Goal: Answer question/provide support

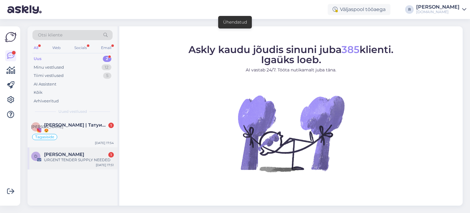
click at [79, 156] on span "[PERSON_NAME]" at bounding box center [64, 155] width 40 height 6
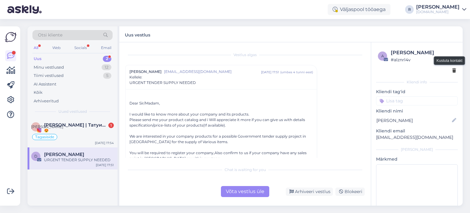
click at [453, 71] on icon at bounding box center [455, 71] width 4 height 4
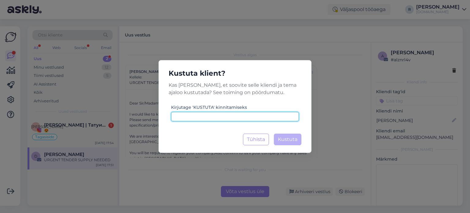
click at [220, 117] on input at bounding box center [235, 116] width 128 height 9
type input "kustuta"
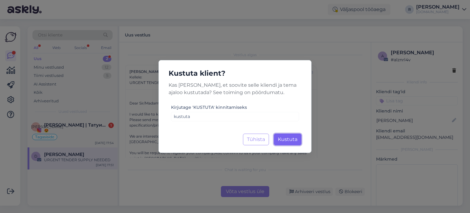
click at [290, 143] on button "Kustuta Laadimine..." at bounding box center [288, 140] width 28 height 12
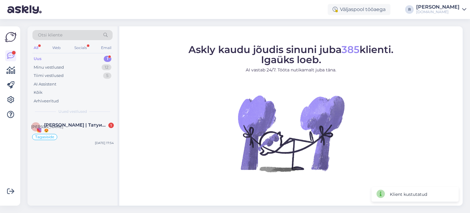
click at [56, 131] on div "😍" at bounding box center [79, 131] width 70 height 6
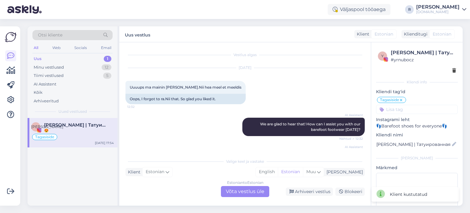
scroll to position [179, 0]
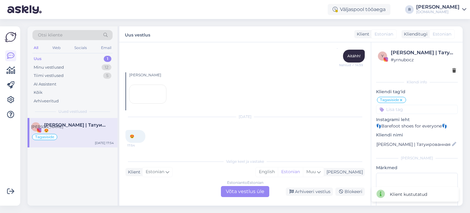
click at [240, 187] on div "Estonian to Estonian Võta vestlus üle" at bounding box center [245, 191] width 48 height 11
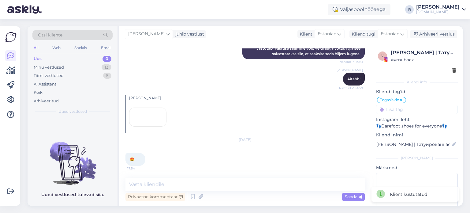
click at [37, 48] on div "All" at bounding box center [35, 48] width 7 height 8
click at [42, 92] on div "Kõik" at bounding box center [38, 92] width 9 height 6
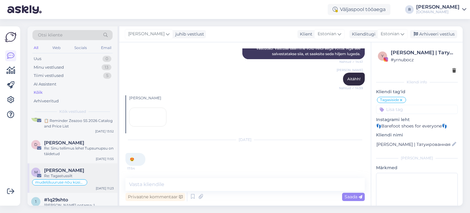
scroll to position [92, 0]
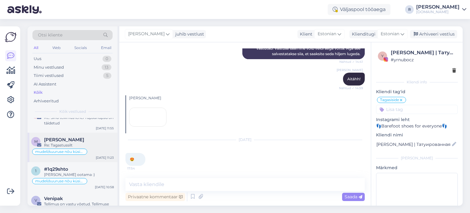
click at [81, 145] on div "Re: Tagastussilt" at bounding box center [79, 145] width 70 height 6
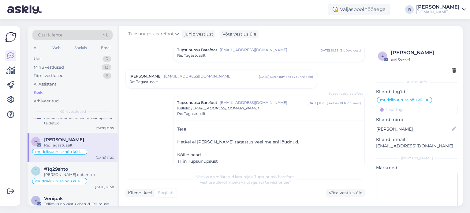
scroll to position [68, 0]
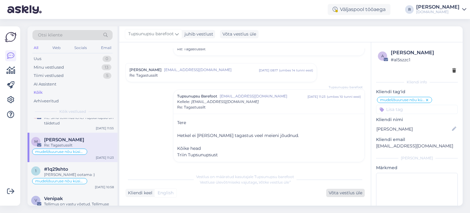
click at [350, 196] on div "Võta vestlus üle" at bounding box center [345, 193] width 39 height 8
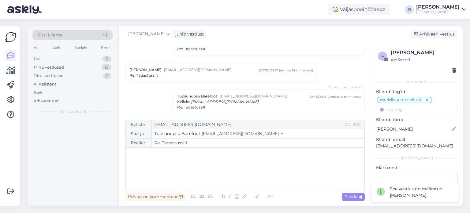
scroll to position [0, 0]
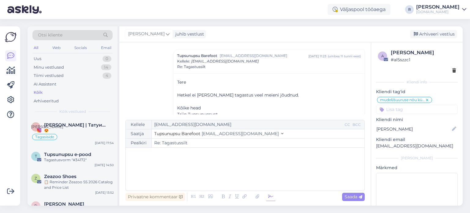
click at [269, 197] on icon at bounding box center [270, 196] width 9 height 9
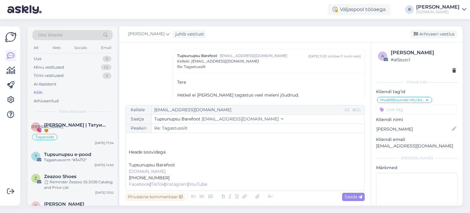
click at [150, 159] on p "﻿" at bounding box center [245, 158] width 233 height 6
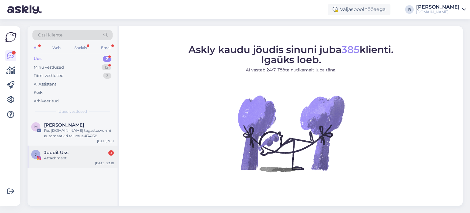
click at [76, 153] on div "Juudit Uss 3" at bounding box center [79, 153] width 70 height 6
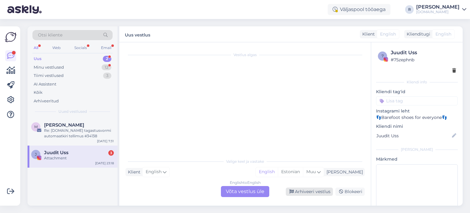
click at [322, 189] on div "Arhiveeri vestlus" at bounding box center [309, 191] width 47 height 8
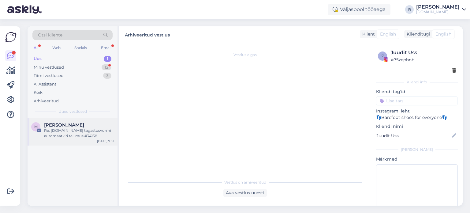
click at [69, 130] on div "Re: Tupsunupsu.ee tagastusvormi automaatkiri tellimus #34138" at bounding box center [79, 133] width 70 height 11
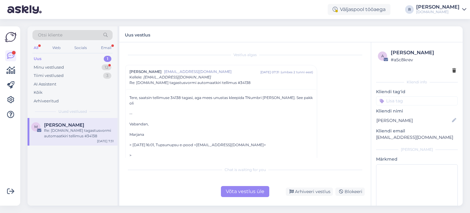
click at [263, 188] on div "Võta vestlus üle" at bounding box center [245, 191] width 48 height 11
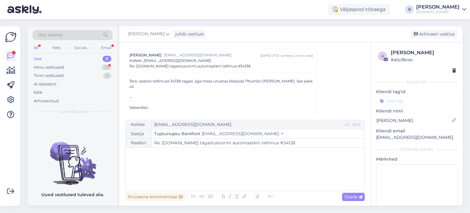
click at [151, 155] on p "﻿" at bounding box center [245, 154] width 233 height 6
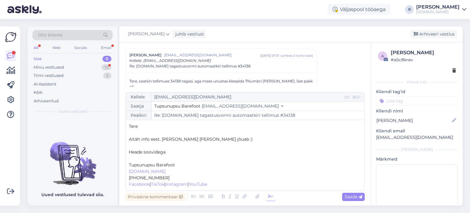
click at [271, 197] on icon at bounding box center [270, 196] width 9 height 9
click at [159, 158] on p "﻿" at bounding box center [245, 158] width 233 height 6
click at [349, 196] on span "Saada" at bounding box center [354, 197] width 18 height 6
type input "Re: Tupsunupsu.ee tagastusvormi automaatkiri tellimus #34138"
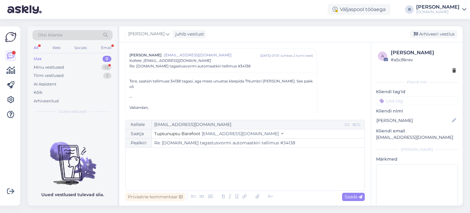
scroll to position [367, 0]
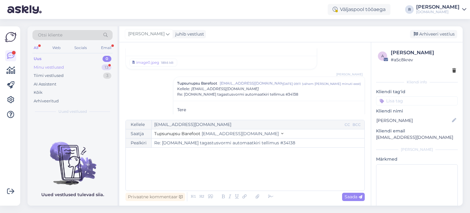
click at [46, 70] on div "Minu vestlused" at bounding box center [49, 67] width 30 height 6
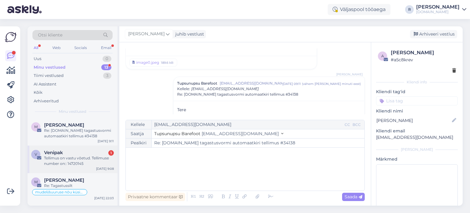
click at [77, 153] on div "Venipak 1" at bounding box center [79, 153] width 70 height 6
